Goal: Navigation & Orientation: Find specific page/section

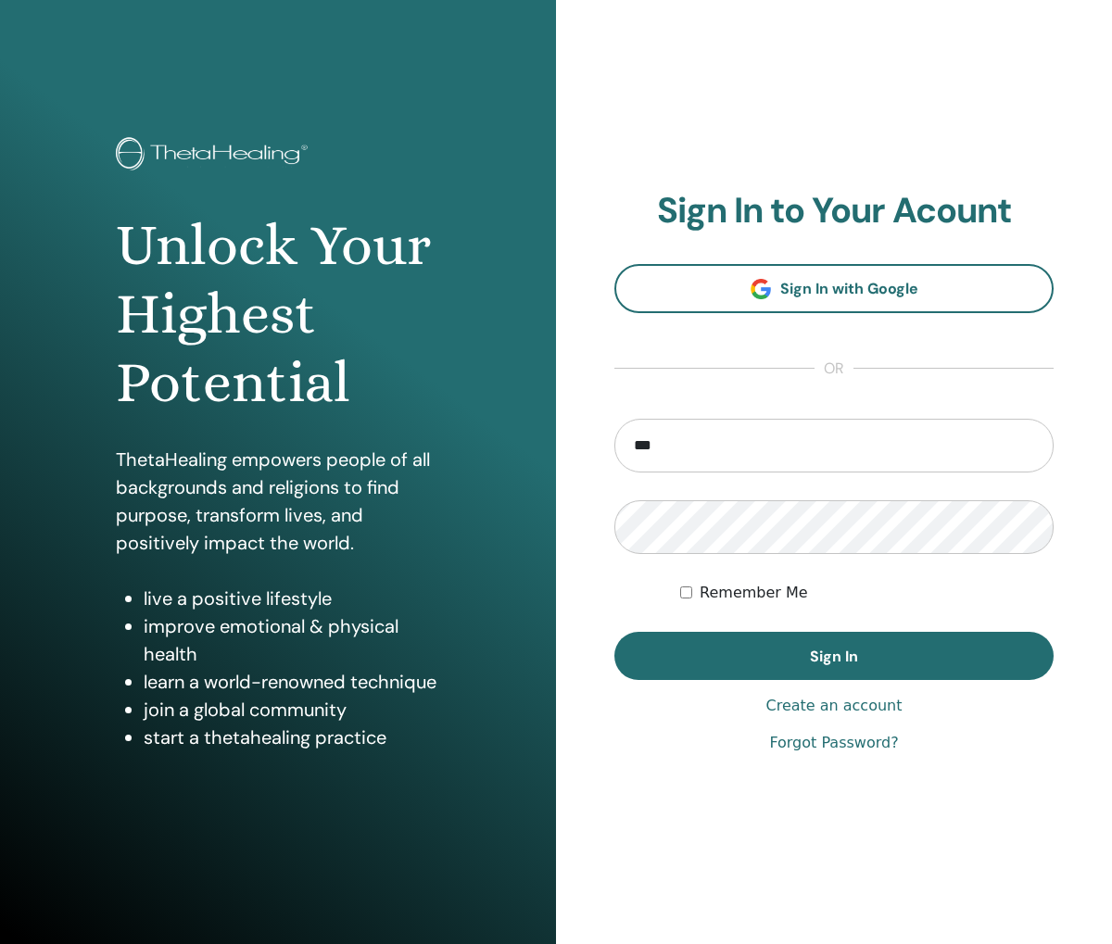
type input "**********"
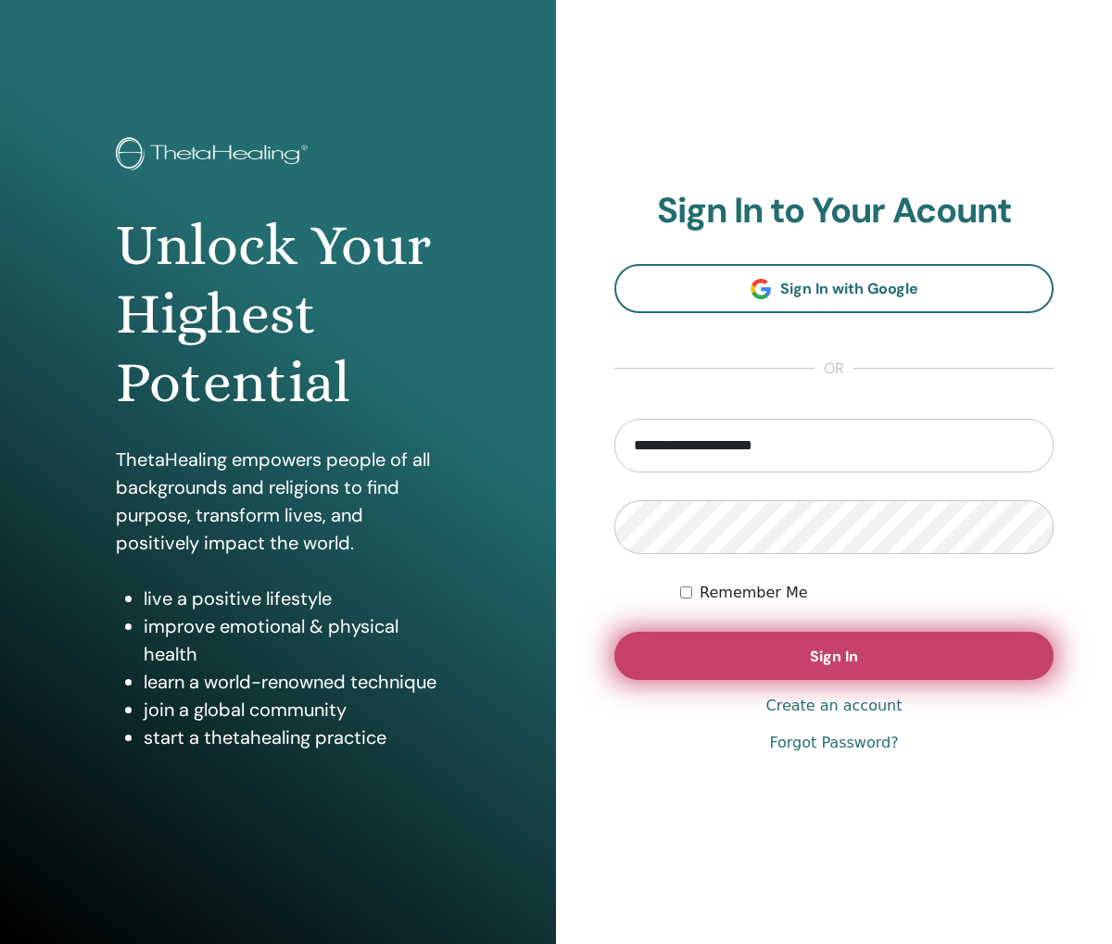
click at [766, 651] on button "Sign In" at bounding box center [833, 656] width 439 height 48
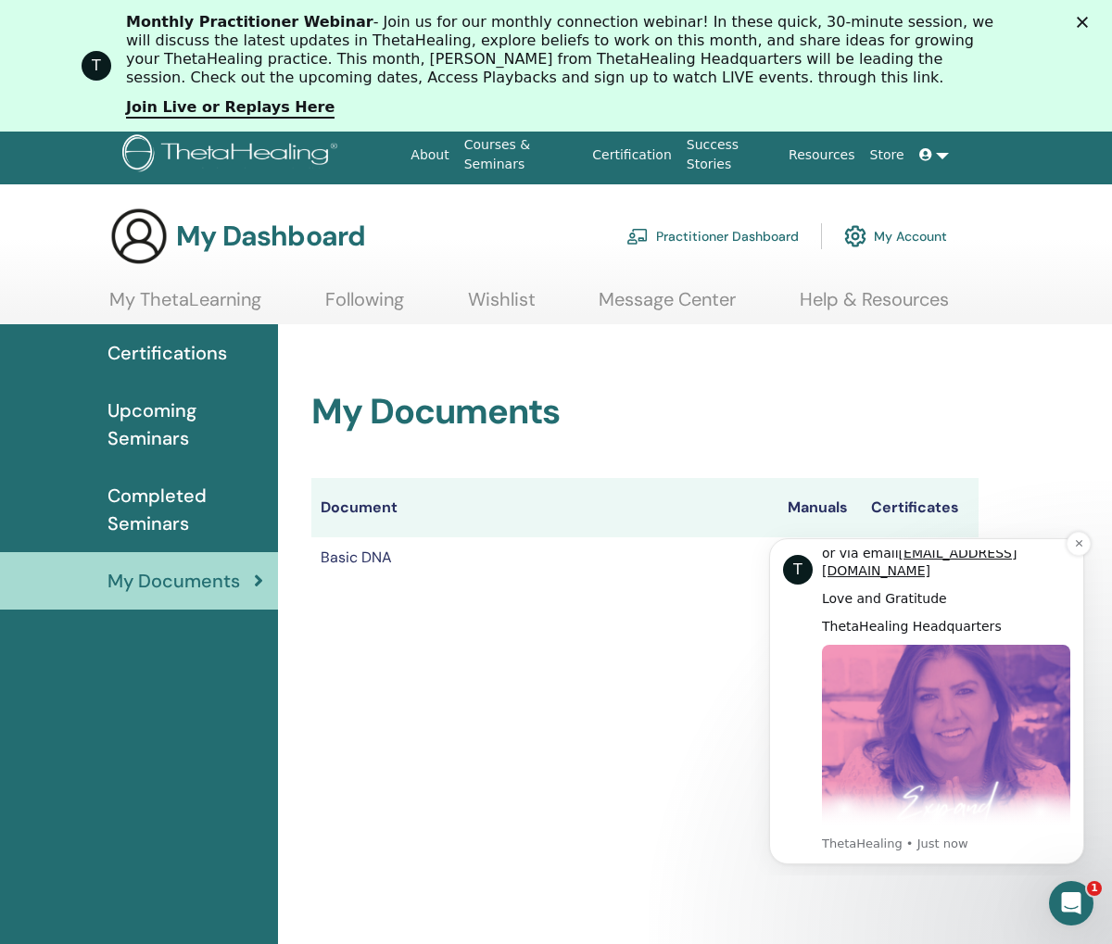
scroll to position [943, 0]
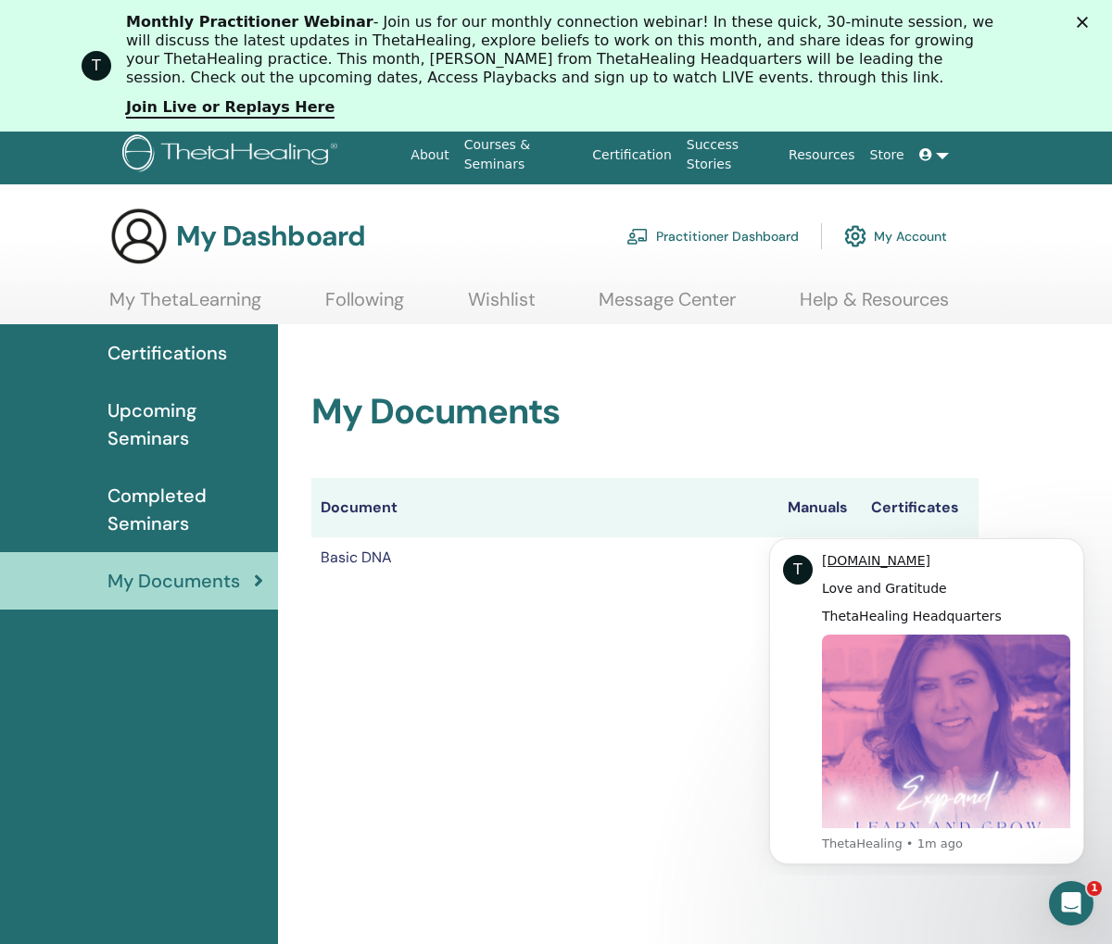
click at [148, 425] on span "Upcoming Seminars" at bounding box center [186, 425] width 156 height 56
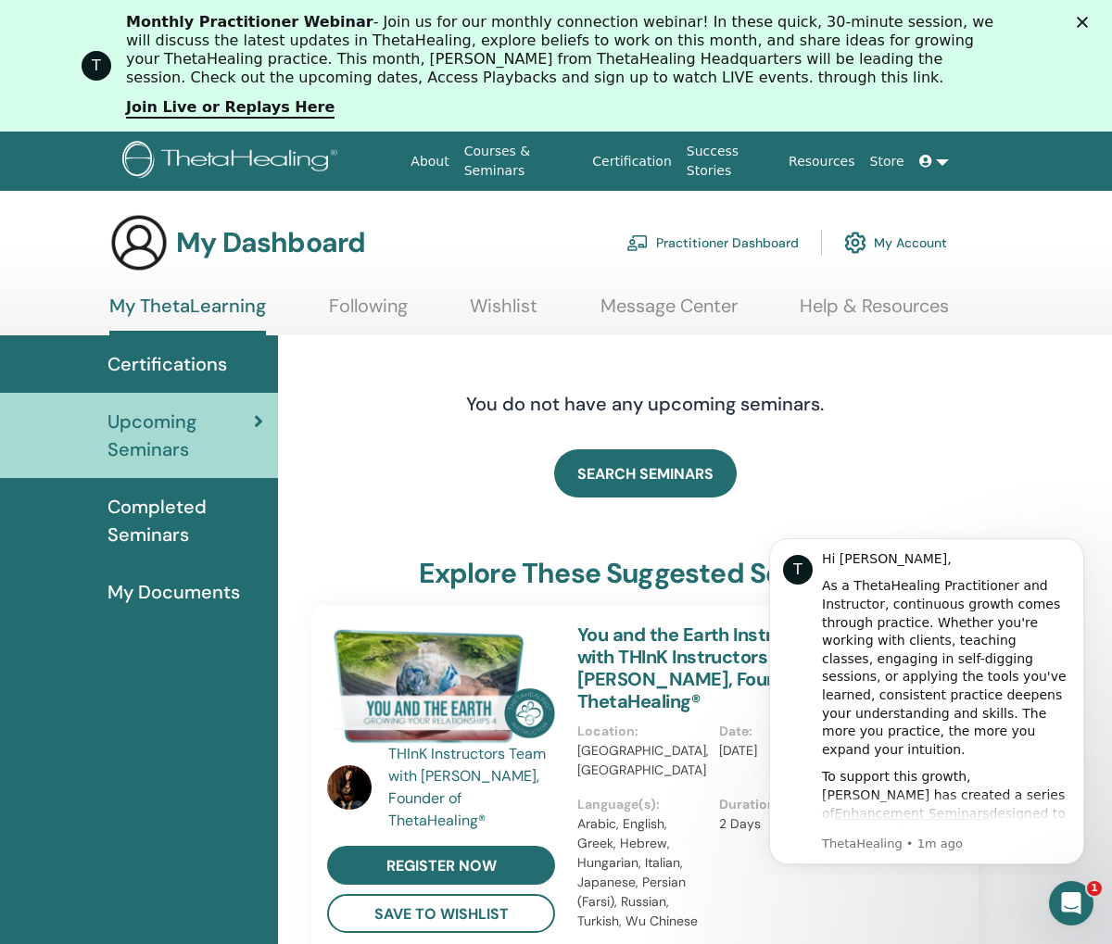
click at [158, 526] on span "Completed Seminars" at bounding box center [186, 521] width 156 height 56
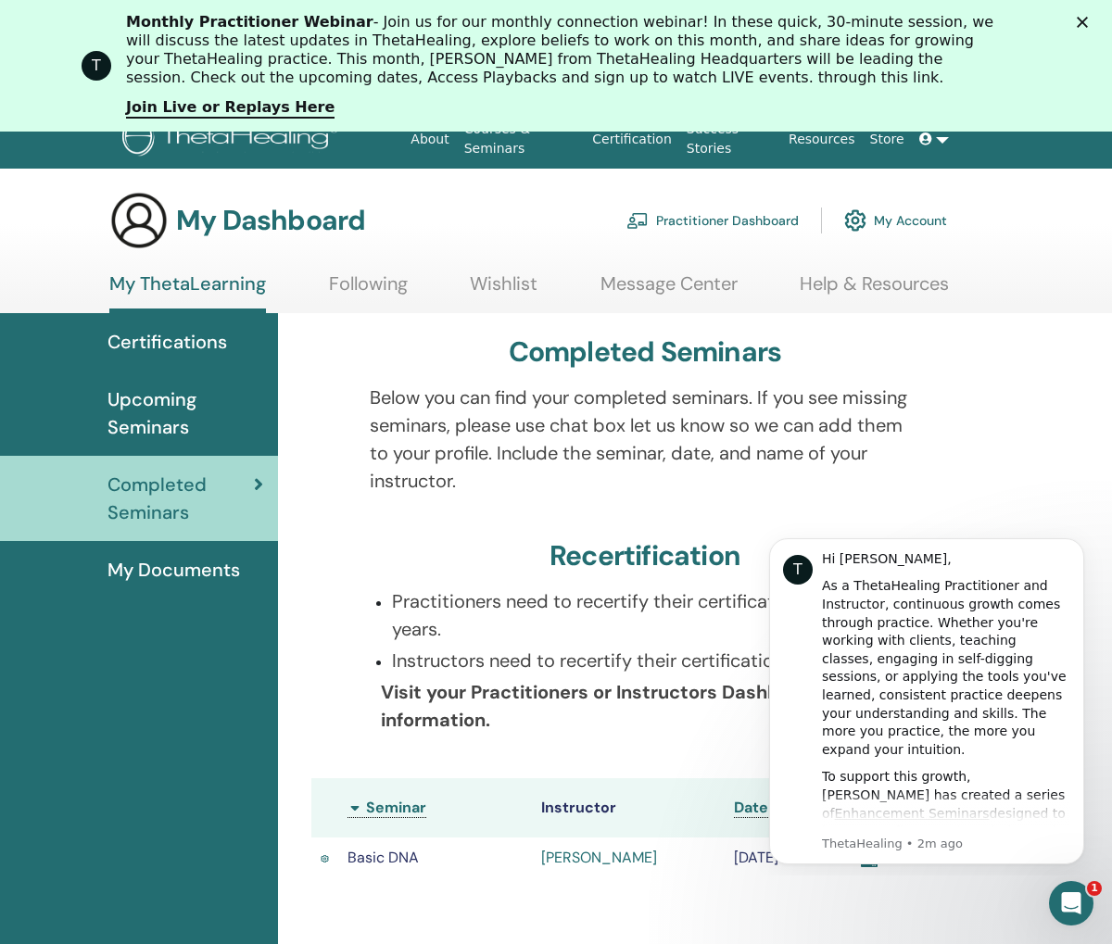
scroll to position [28, 0]
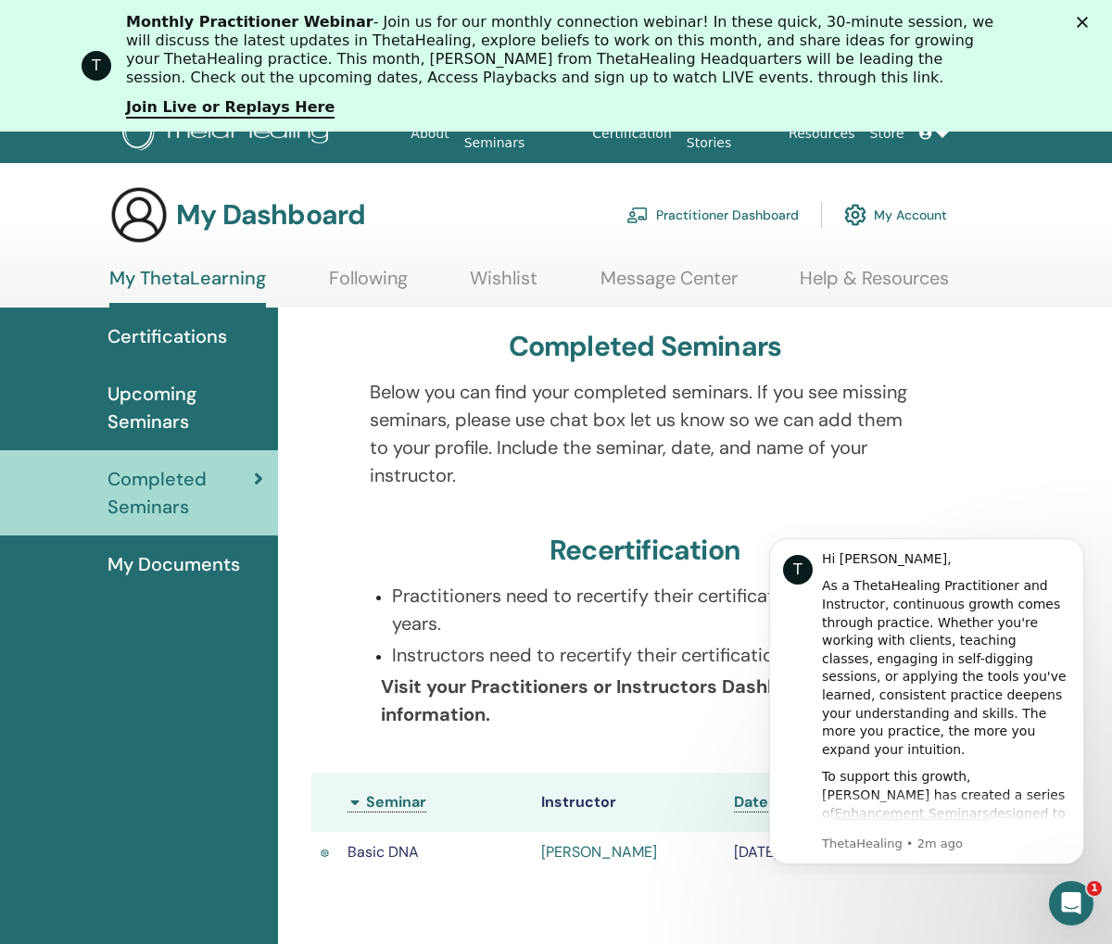
click at [189, 564] on span "My Documents" at bounding box center [174, 564] width 133 height 28
